Goal: Transaction & Acquisition: Purchase product/service

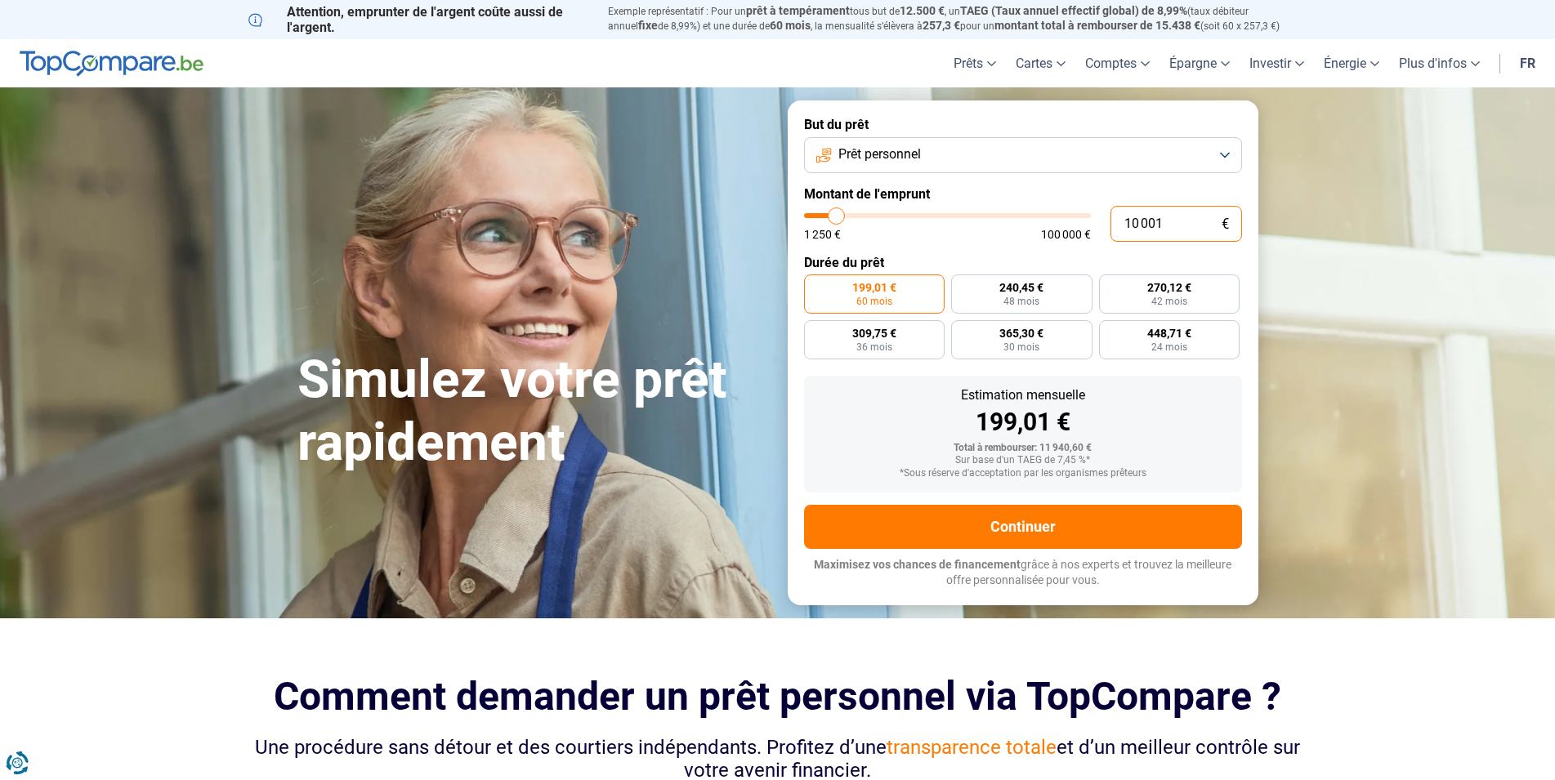
drag, startPoint x: 1170, startPoint y: 220, endPoint x: 1089, endPoint y: 231, distance: 81.7
click at [1110, 231] on input "10 001" at bounding box center [1176, 224] width 132 height 36
type input "2"
type input "1250"
type input "25"
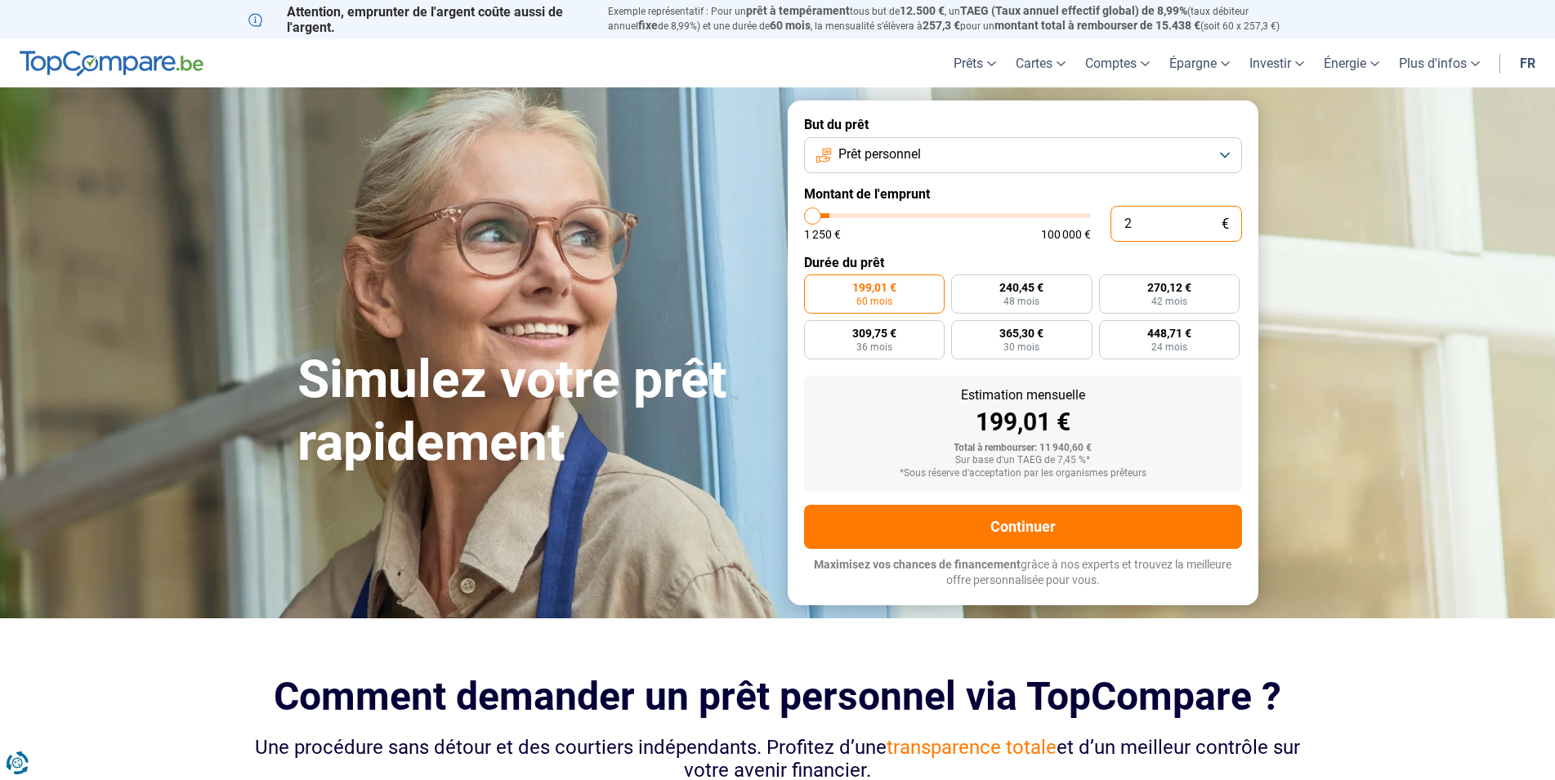
type input "1250"
type input "250"
type input "1250"
type input "2 500"
type input "2500"
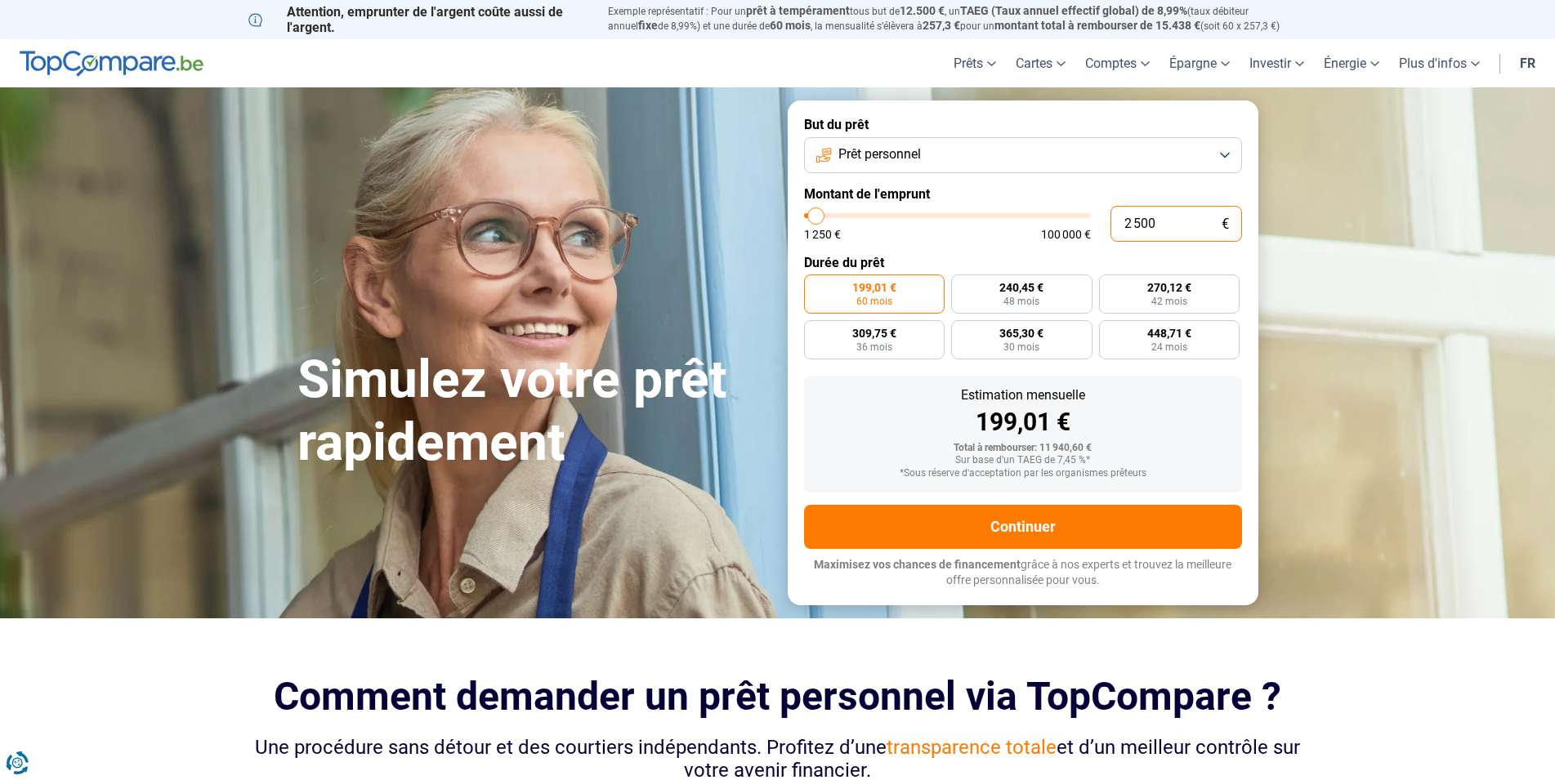
type input "2 500"
radio input "true"
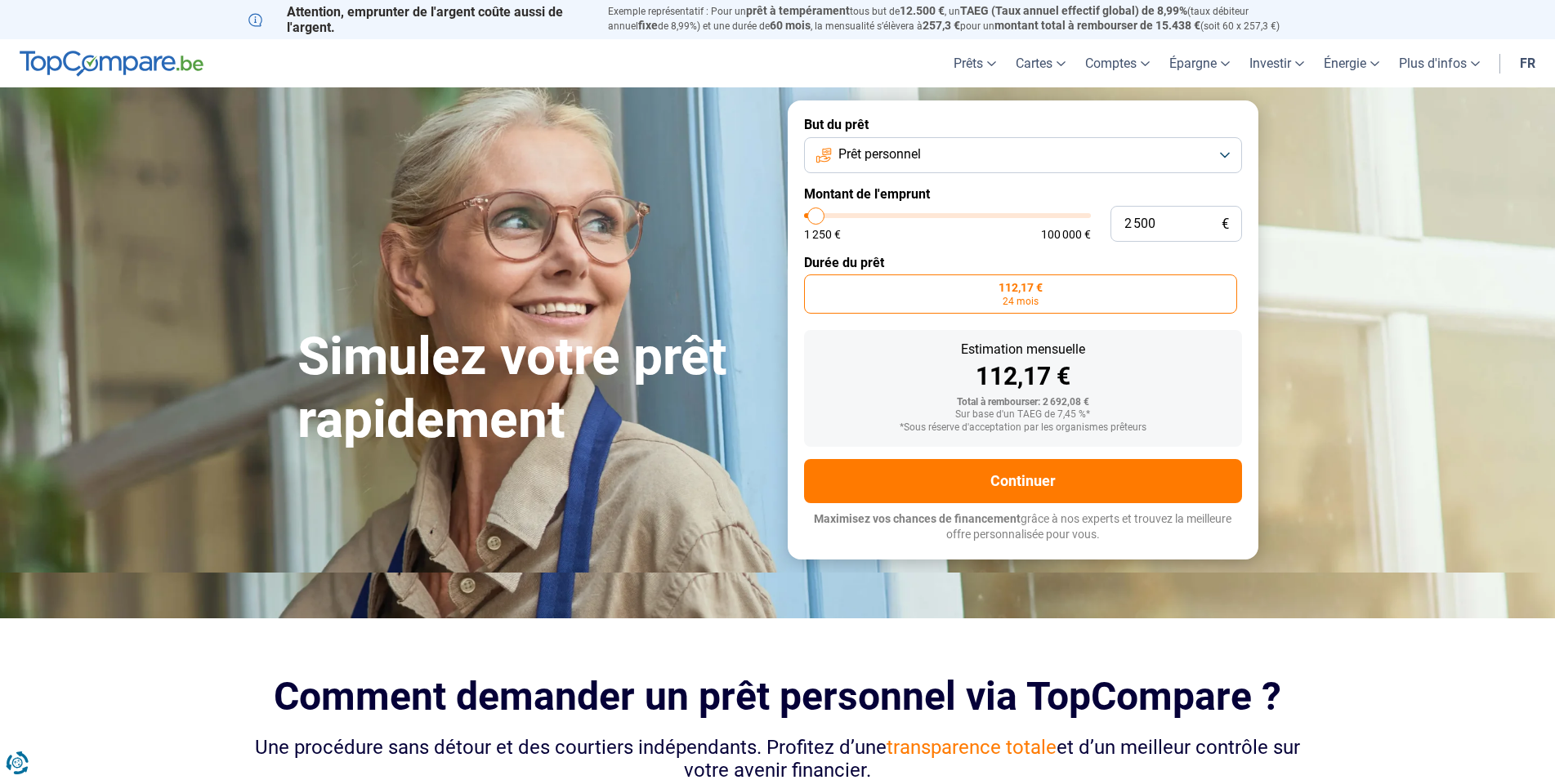
click at [1183, 373] on div "112,17 €" at bounding box center [1023, 376] width 412 height 25
click at [1227, 150] on button "Prêt personnel" at bounding box center [1023, 155] width 438 height 36
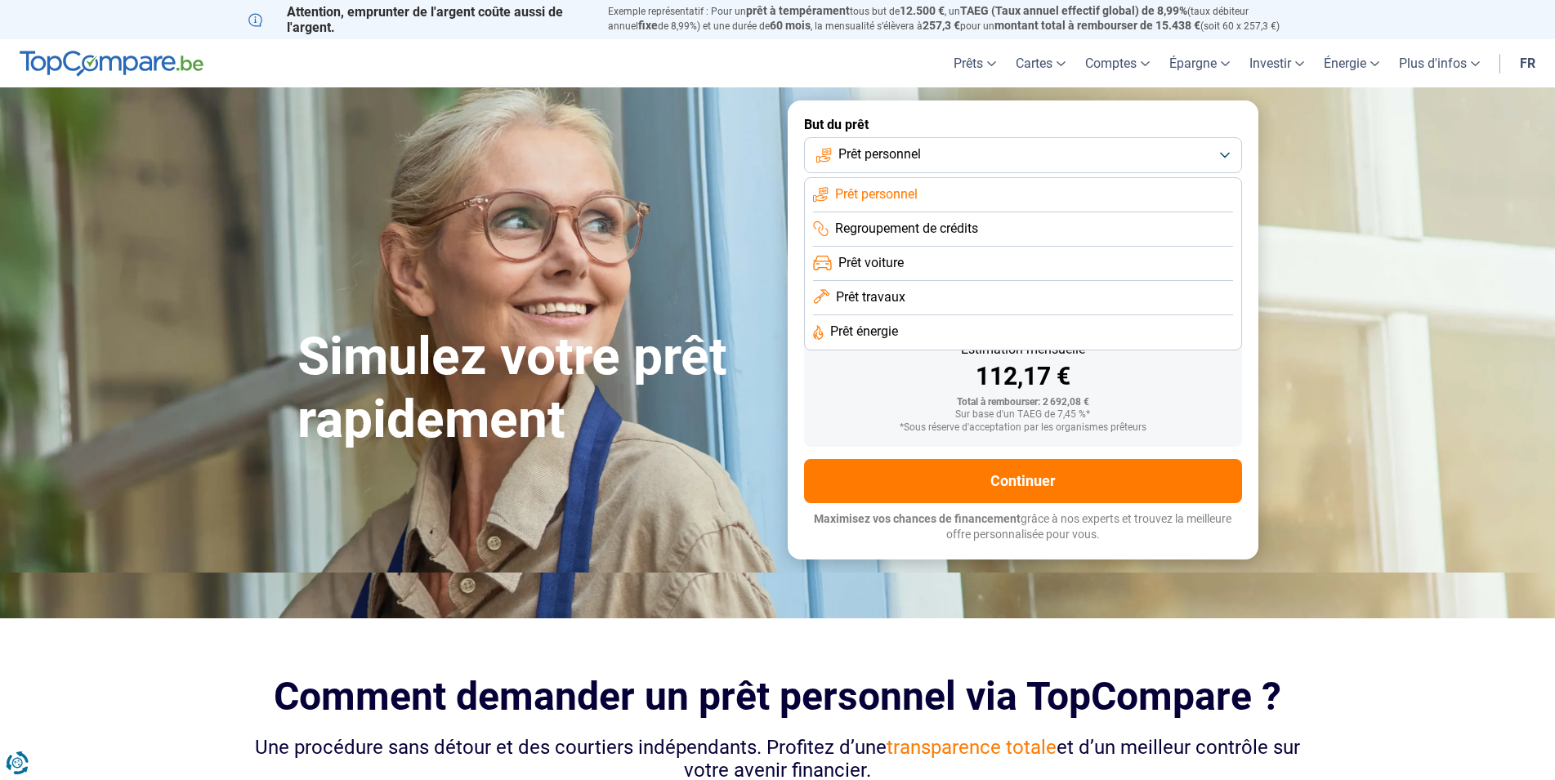
click at [920, 291] on li "Prêt travaux" at bounding box center [1023, 298] width 420 height 34
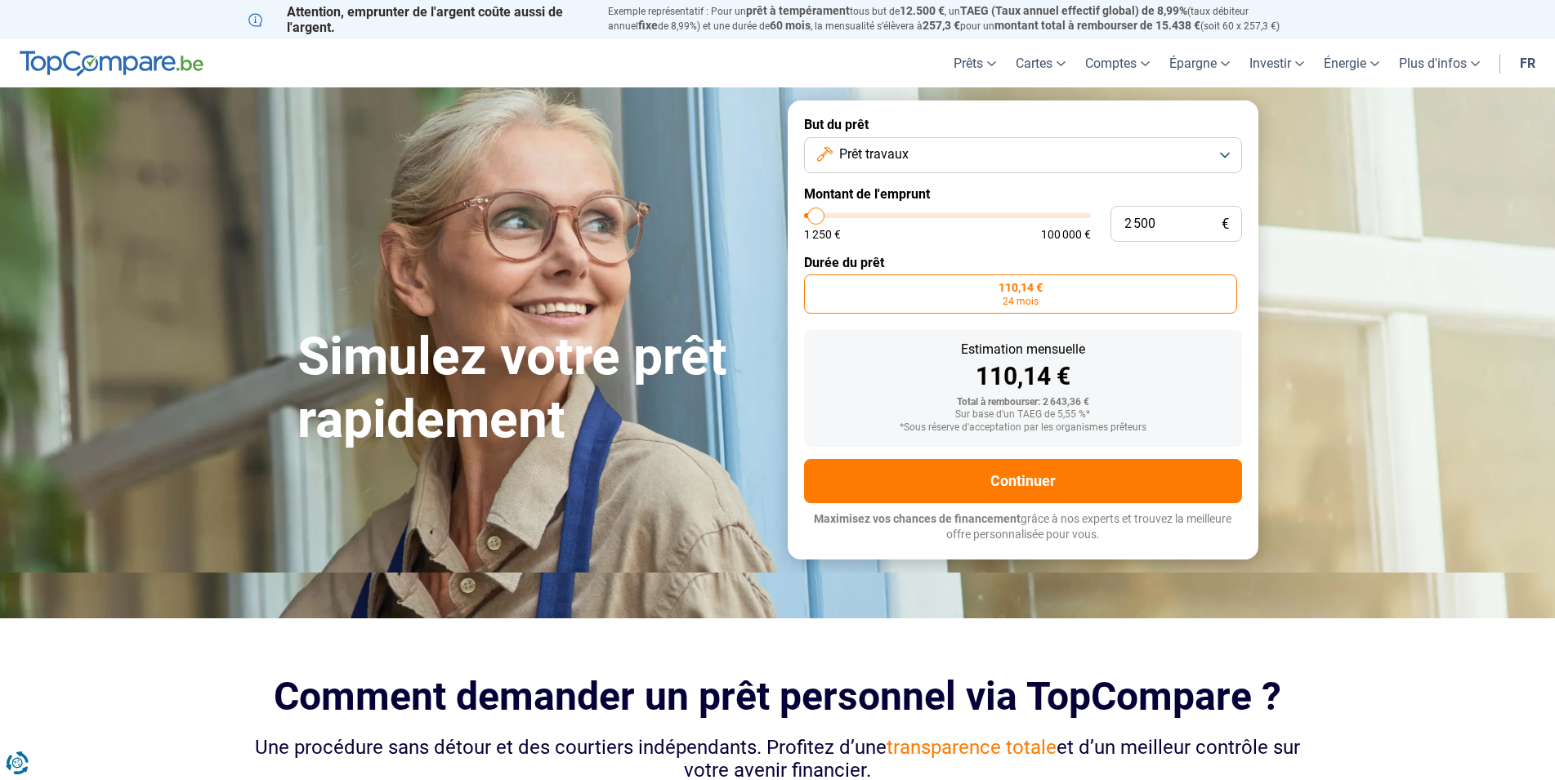
click at [1225, 146] on button "Prêt travaux" at bounding box center [1023, 155] width 438 height 36
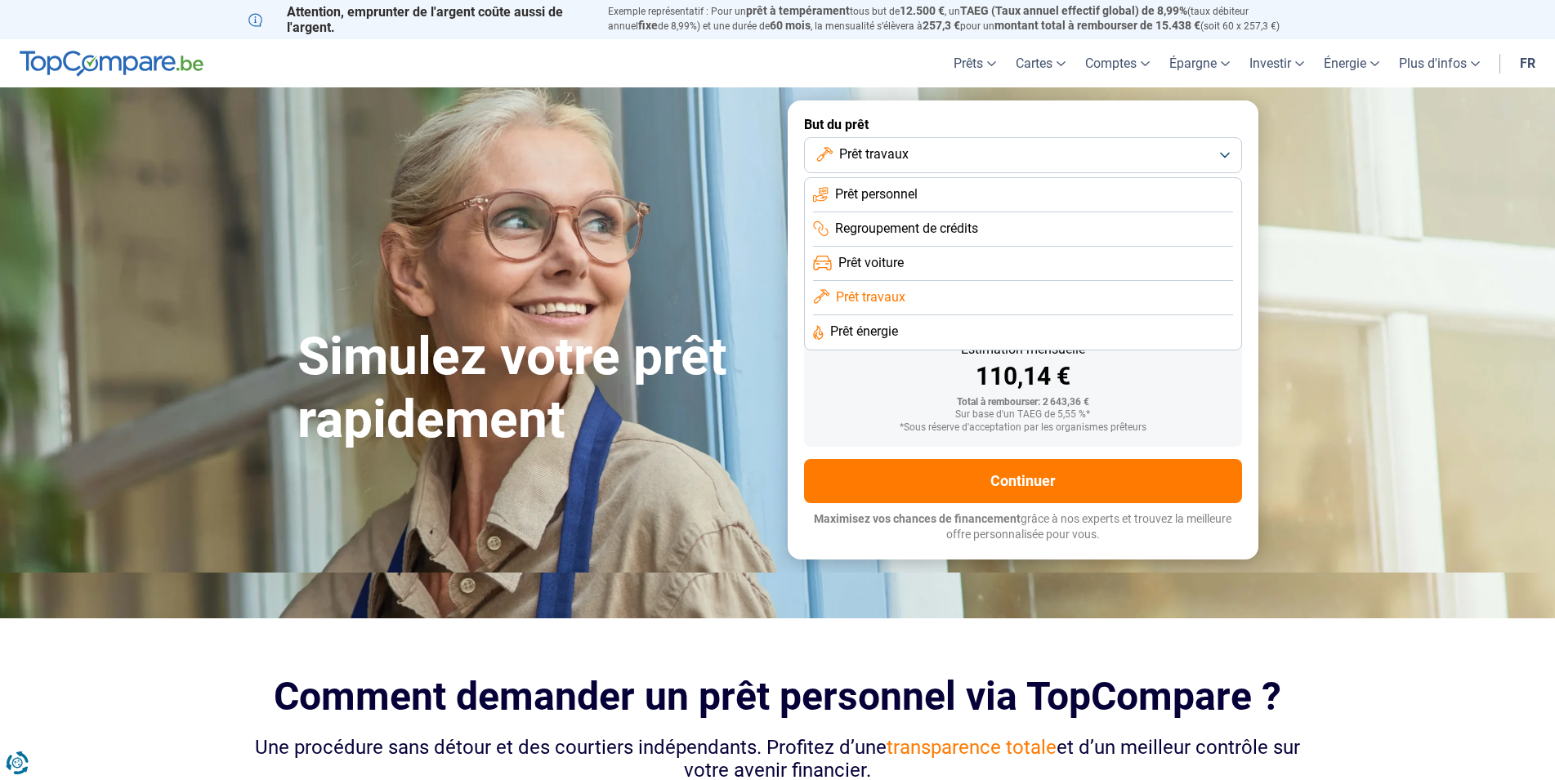
click at [891, 197] on span "Prêt personnel" at bounding box center [876, 194] width 83 height 18
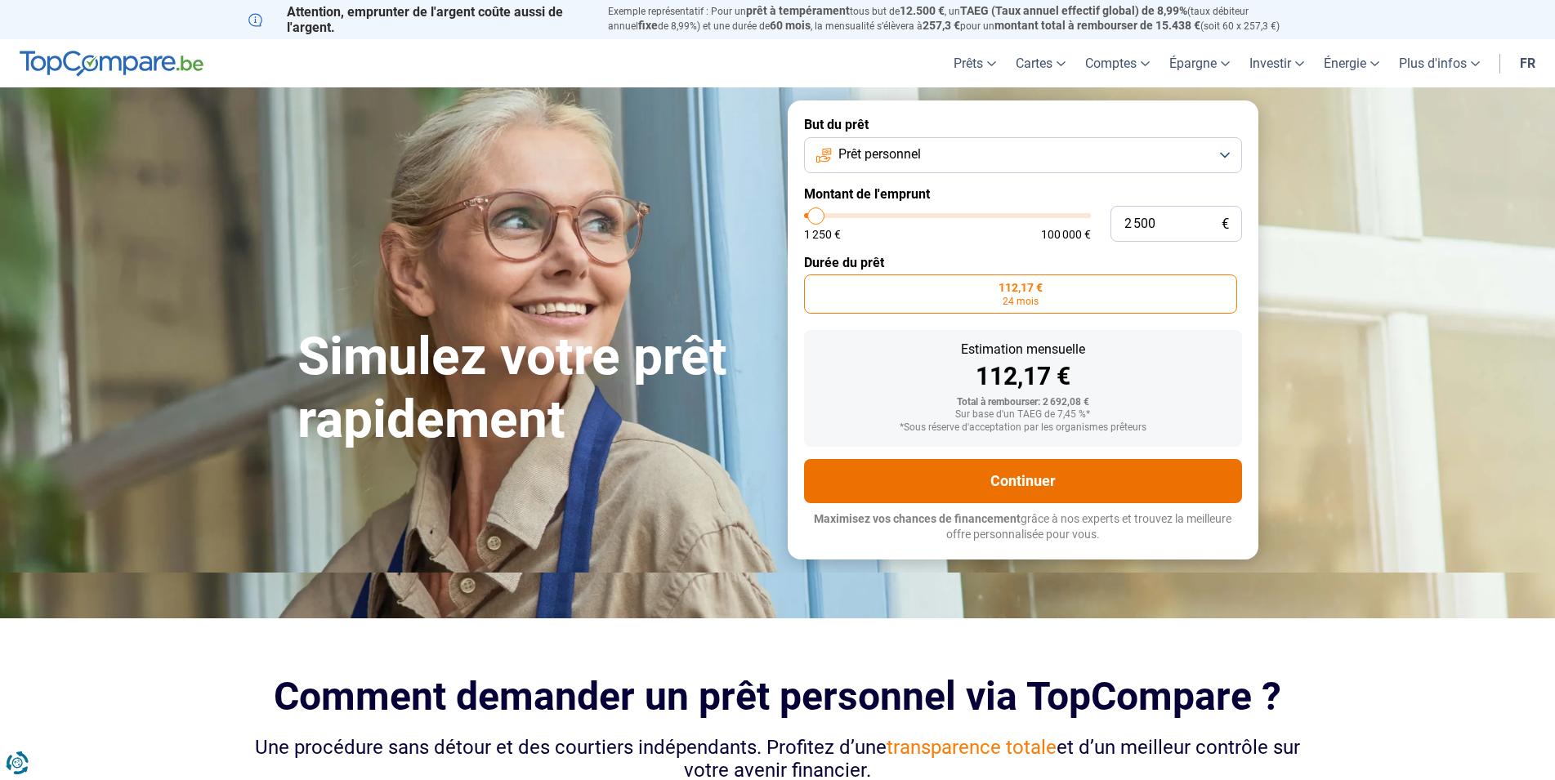
click at [1009, 477] on button "Continuer" at bounding box center [1023, 481] width 438 height 44
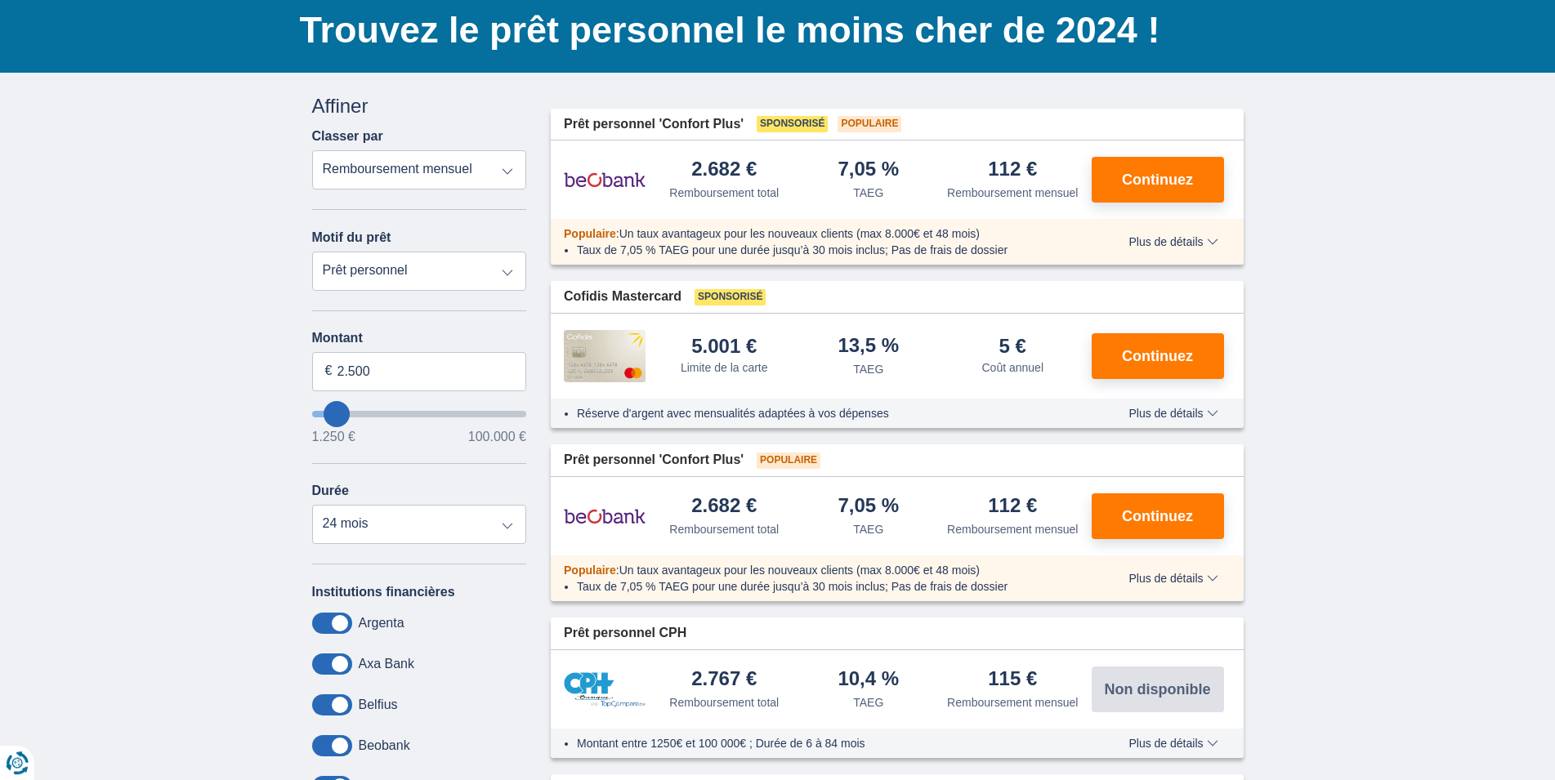
scroll to position [167, 0]
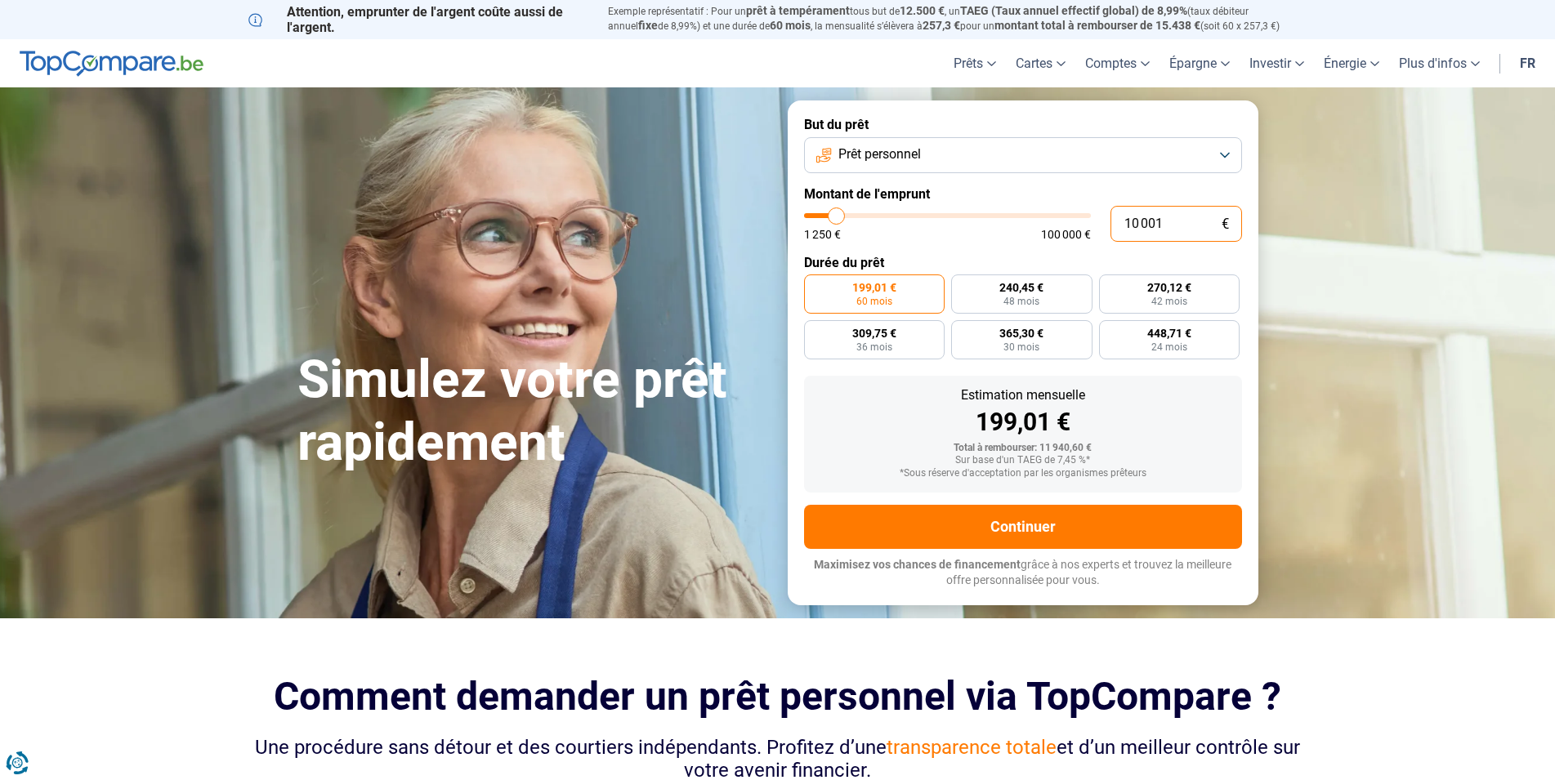
drag, startPoint x: 1184, startPoint y: 223, endPoint x: 1024, endPoint y: 234, distance: 160.5
click at [1110, 234] on input "10 001" at bounding box center [1176, 224] width 132 height 36
type input "4"
type input "1250"
type input "1 250"
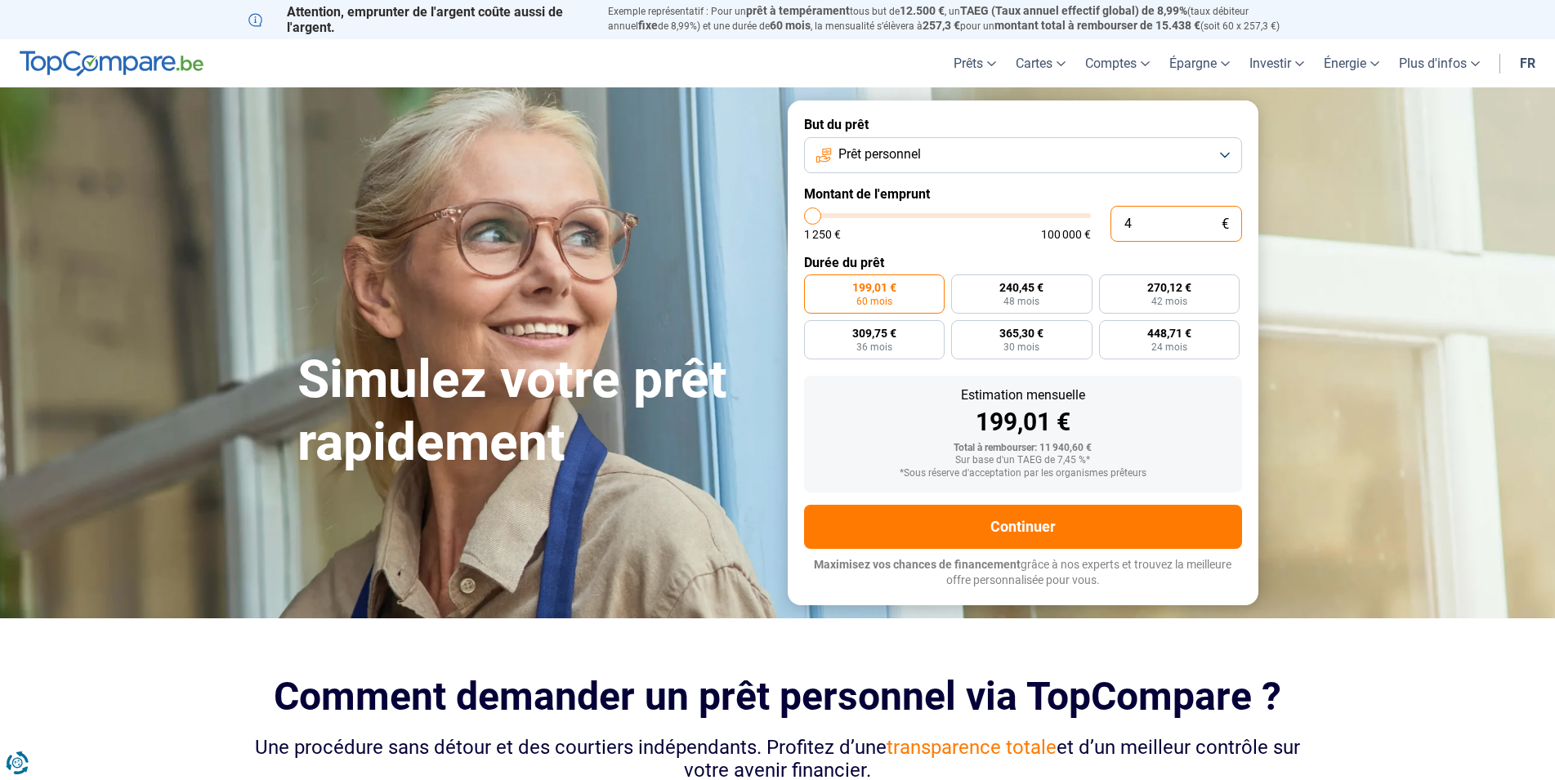
type input "1250"
radio input "true"
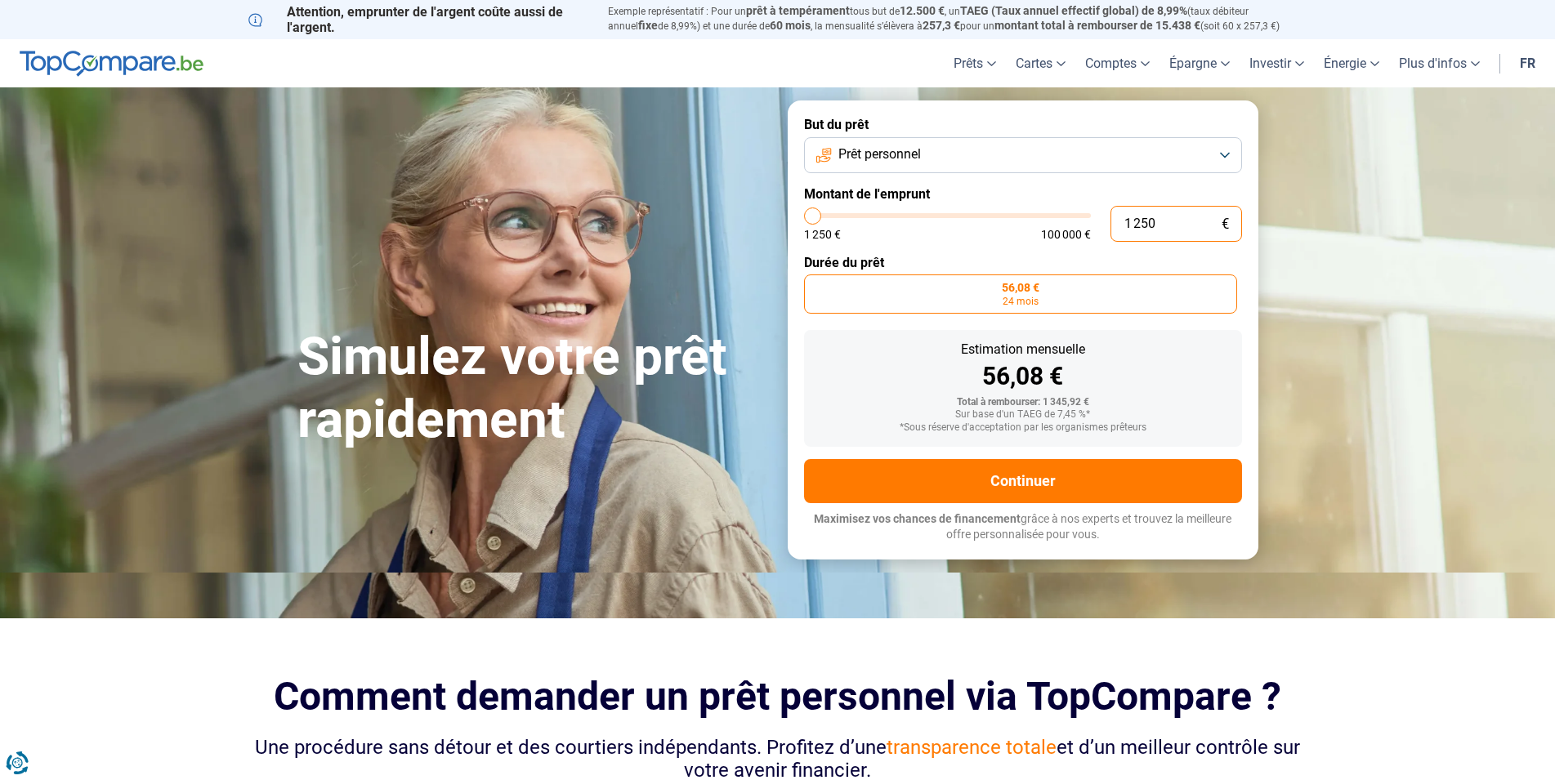
drag, startPoint x: 1185, startPoint y: 225, endPoint x: 1004, endPoint y: 245, distance: 181.7
click at [1110, 242] on input "1 250" at bounding box center [1176, 224] width 132 height 36
type input "4"
type input "1250"
type input "40"
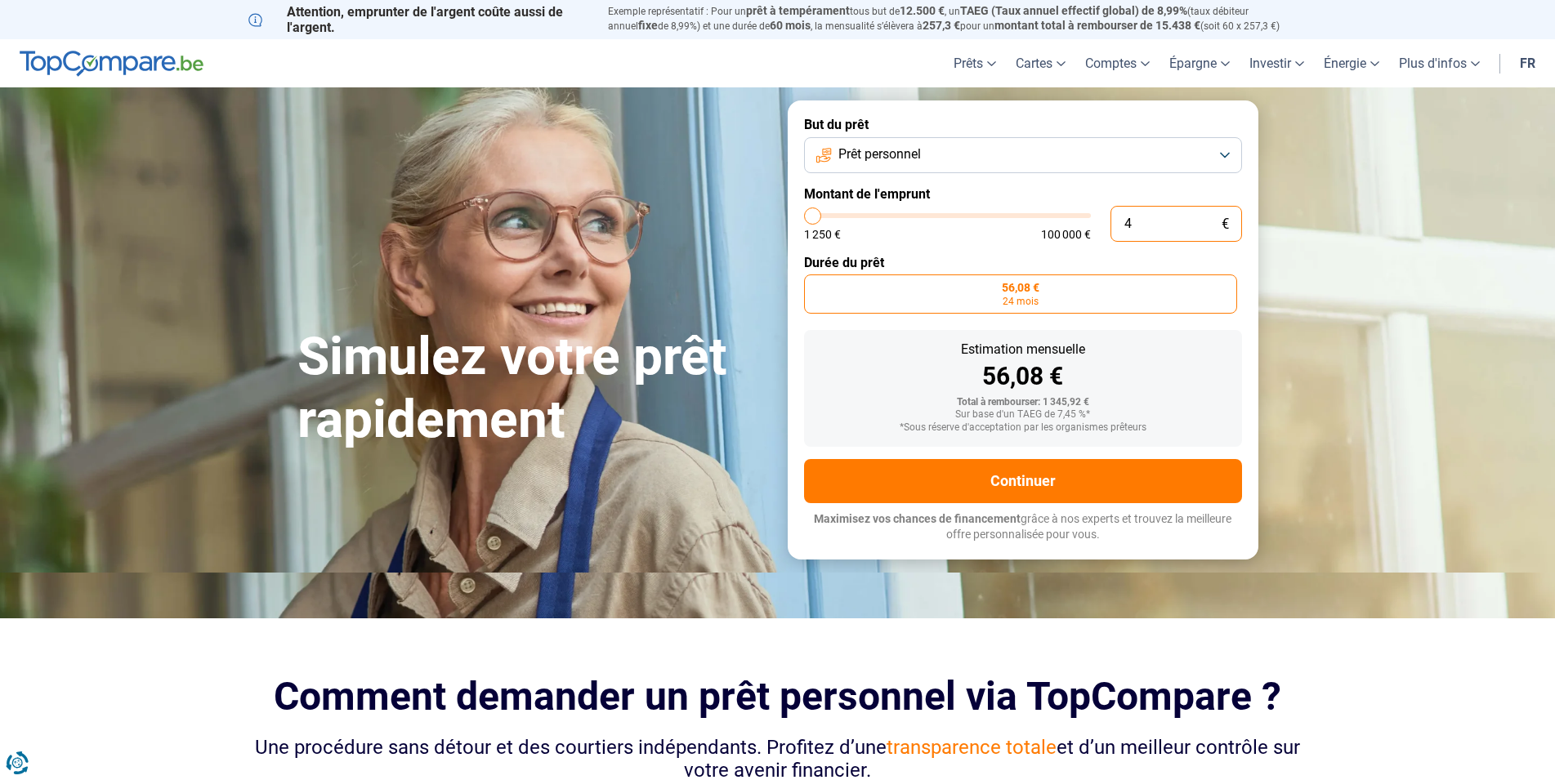
type input "1250"
type input "400"
type input "1250"
type input "4 000"
type input "4000"
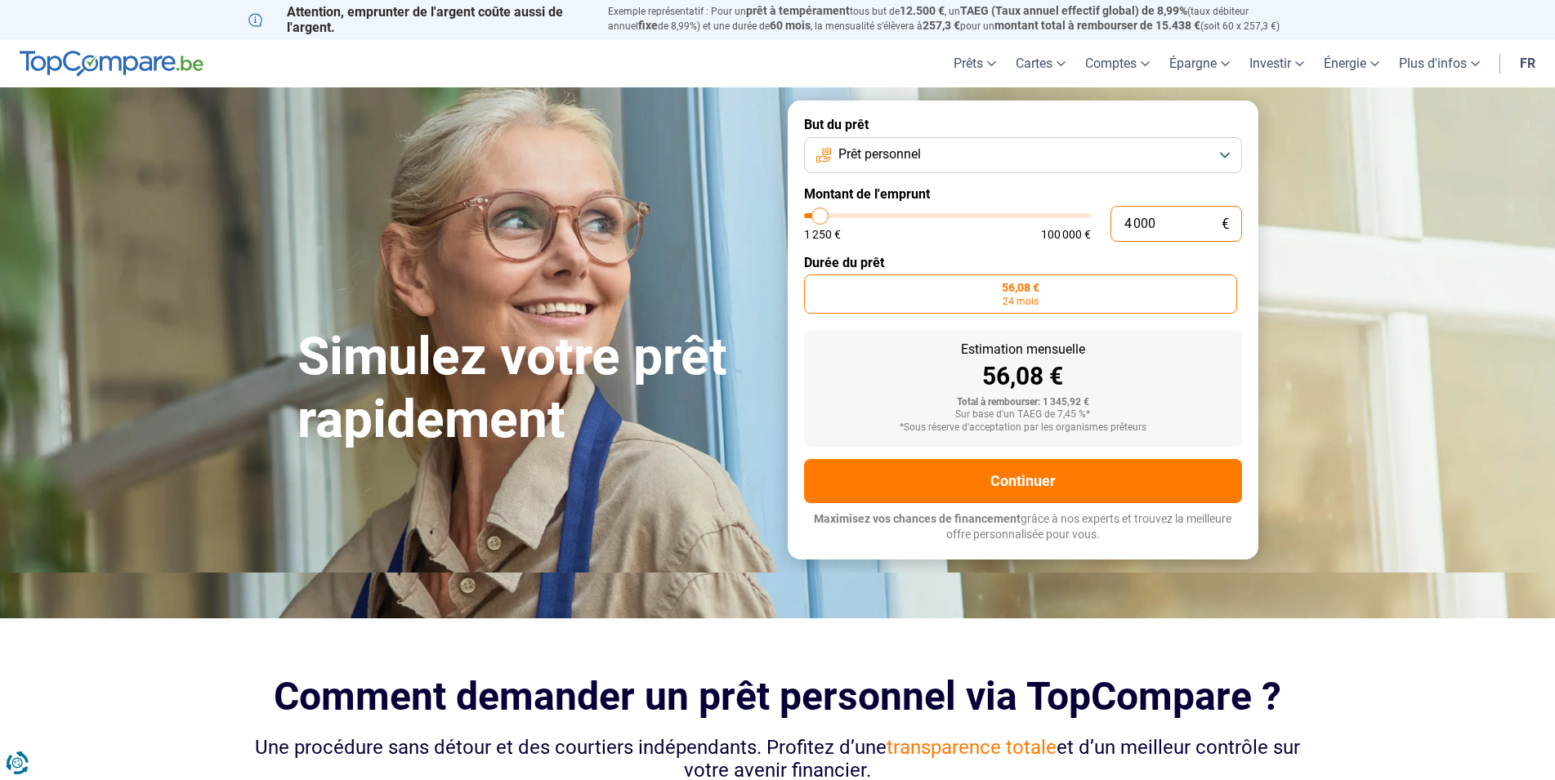
radio input "false"
click at [856, 359] on div "Estimation mensuelle 123,89 €" at bounding box center [1023, 366] width 412 height 46
drag, startPoint x: 1160, startPoint y: 217, endPoint x: 1100, endPoint y: 239, distance: 64.1
click at [1110, 239] on input "4 000" at bounding box center [1176, 224] width 132 height 36
type input "5"
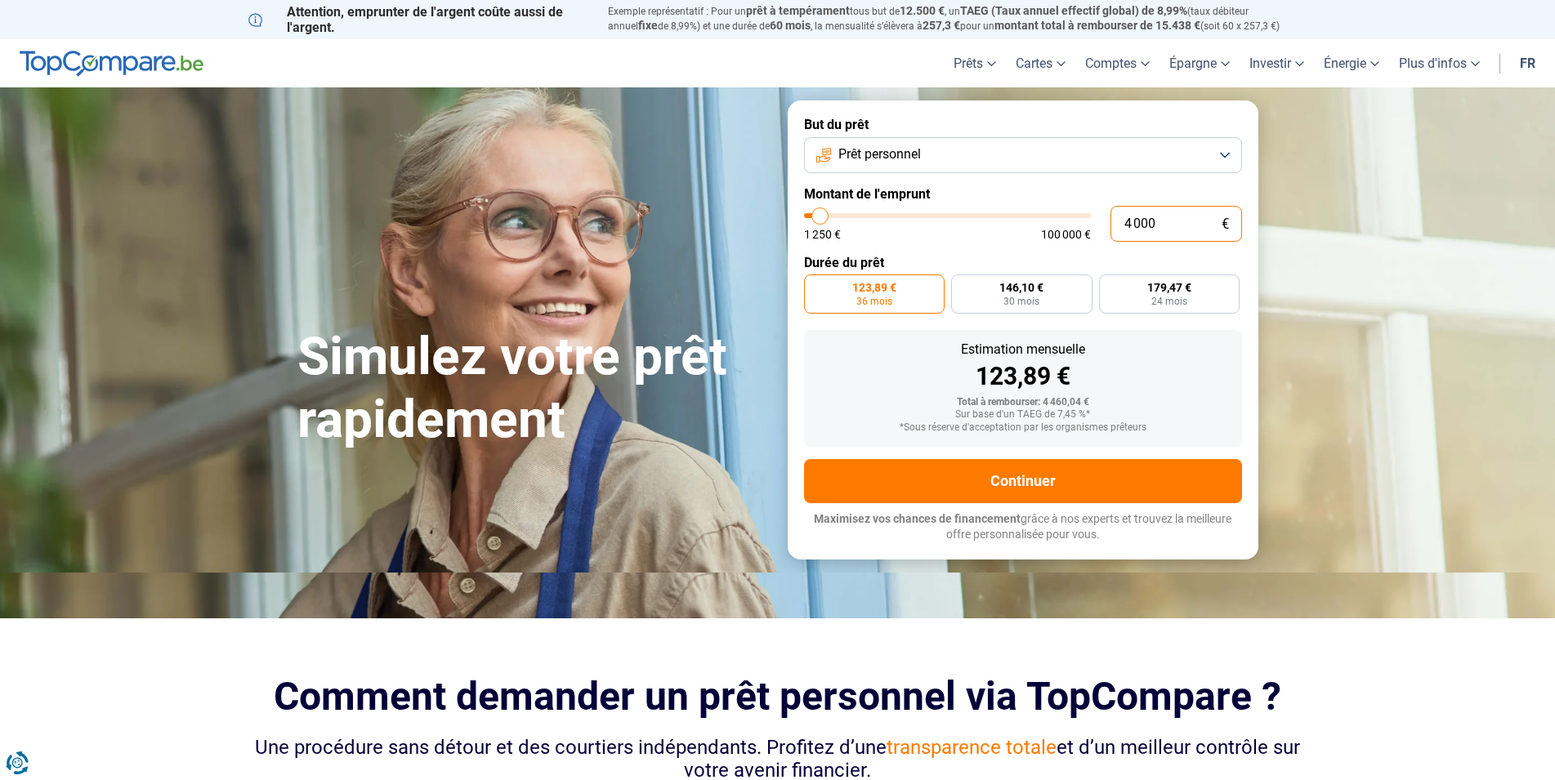
type input "1250"
type input "50"
type input "1250"
type input "500"
type input "1250"
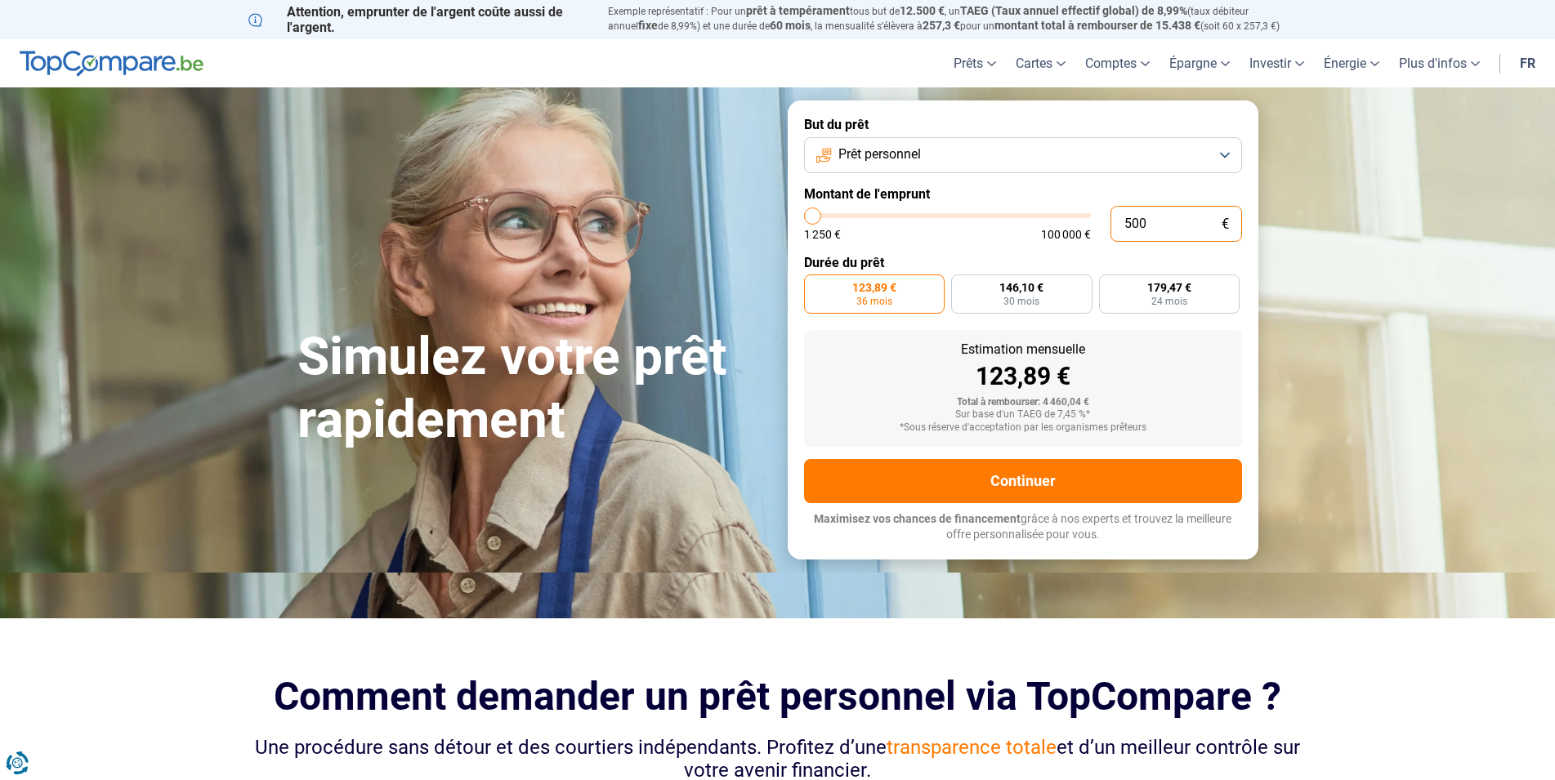
type input "5 000"
type input "5000"
drag, startPoint x: 1175, startPoint y: 220, endPoint x: 970, endPoint y: 257, distance: 208.5
click at [1110, 242] on input "5 000" at bounding box center [1176, 224] width 132 height 36
type input "4"
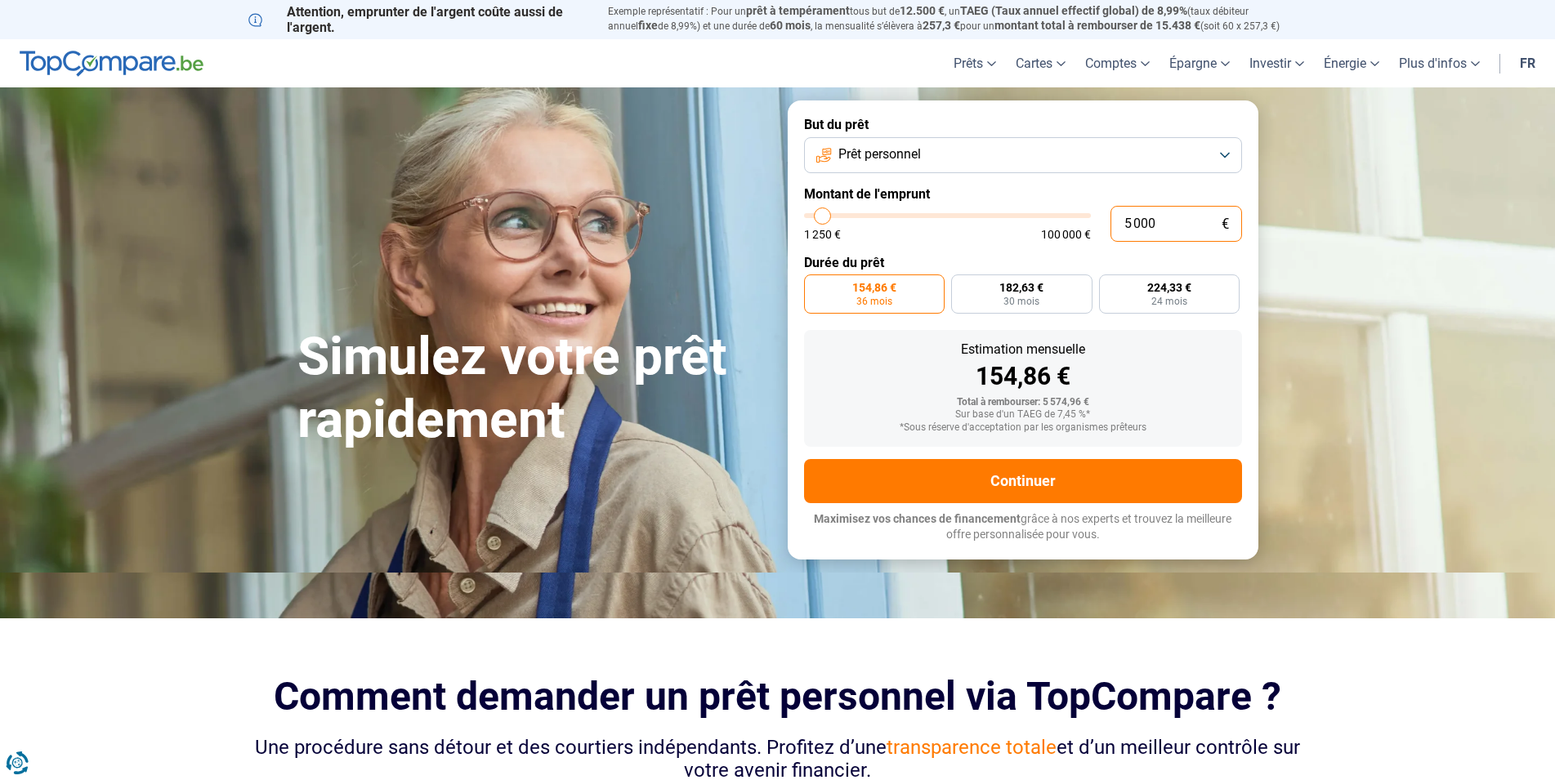
type input "1250"
type input "45"
type input "1250"
type input "450"
type input "1250"
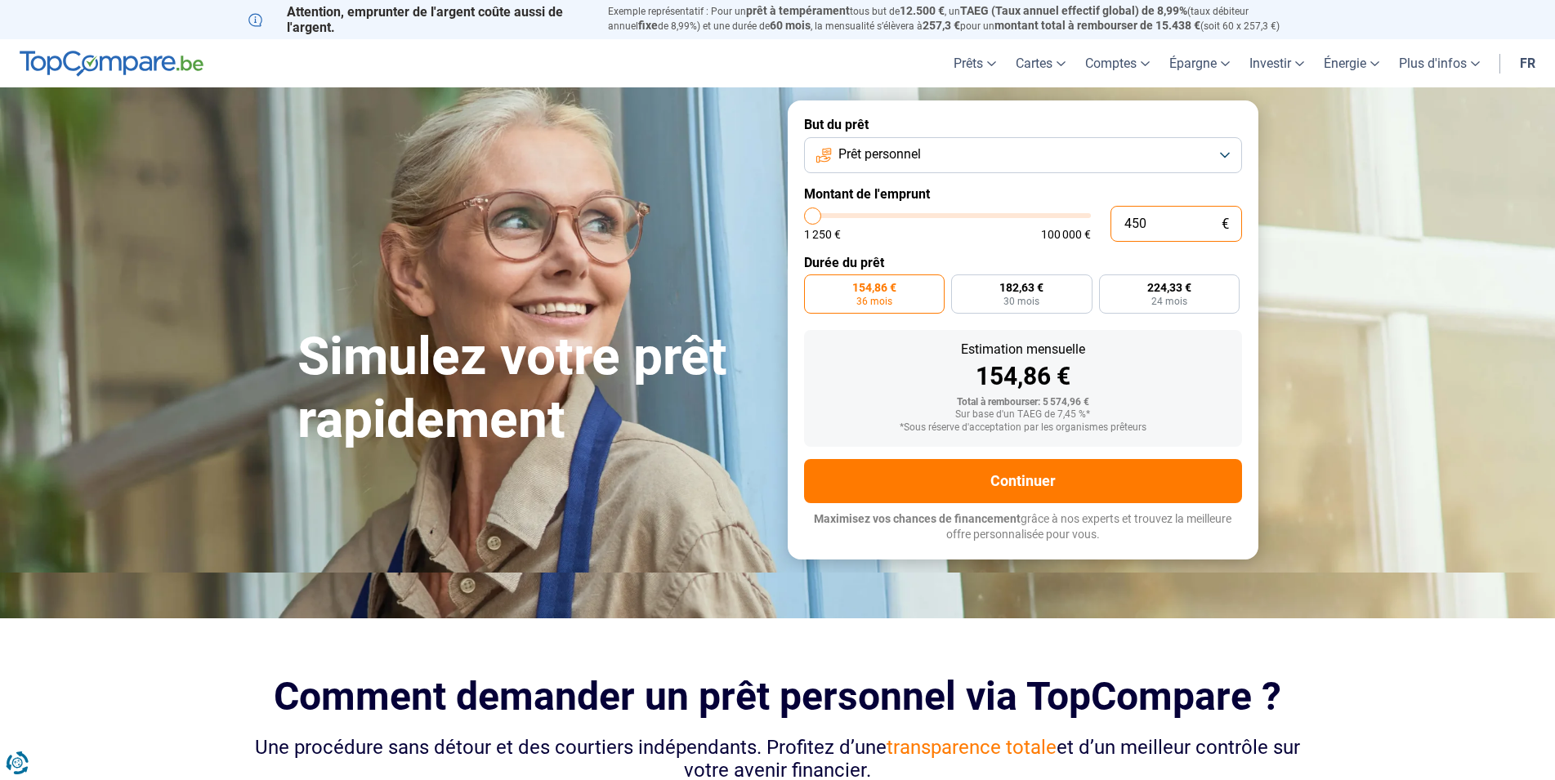
type input "4 500"
type input "4500"
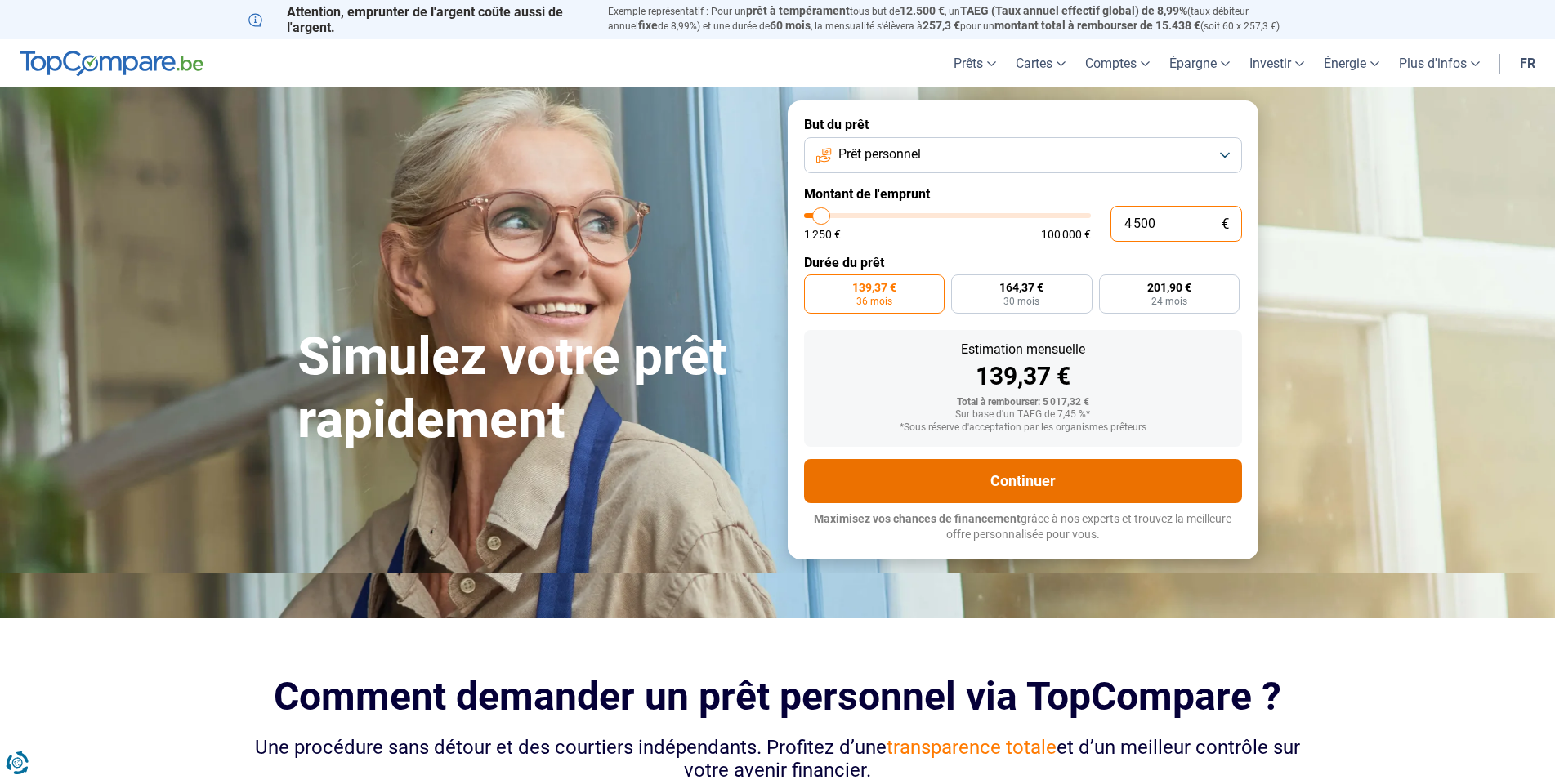
type input "4 500"
click at [1038, 479] on button "Continuer" at bounding box center [1023, 481] width 438 height 44
